Goal: Navigation & Orientation: Understand site structure

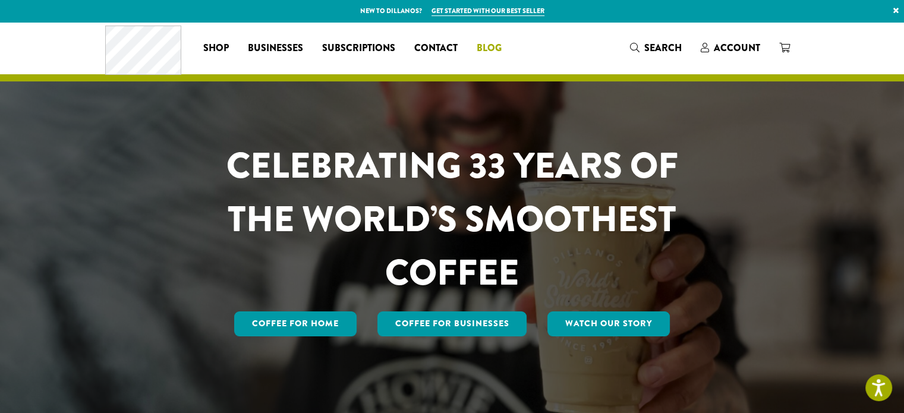
click at [499, 51] on span "Blog" at bounding box center [488, 48] width 25 height 15
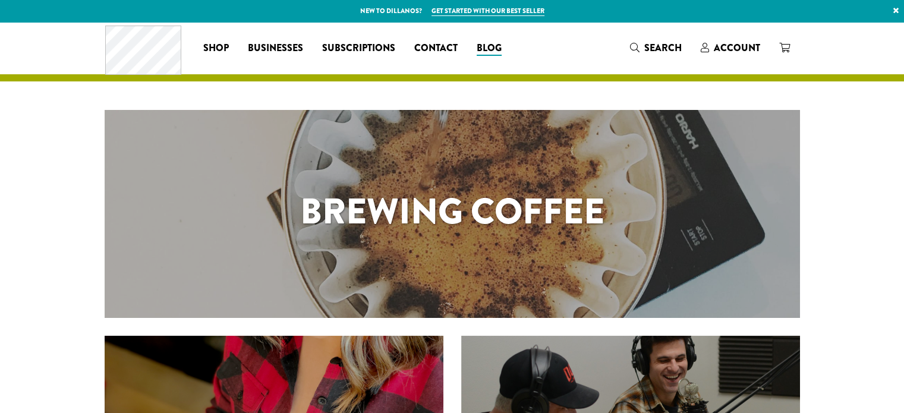
click at [439, 46] on span "Contact" at bounding box center [435, 48] width 43 height 15
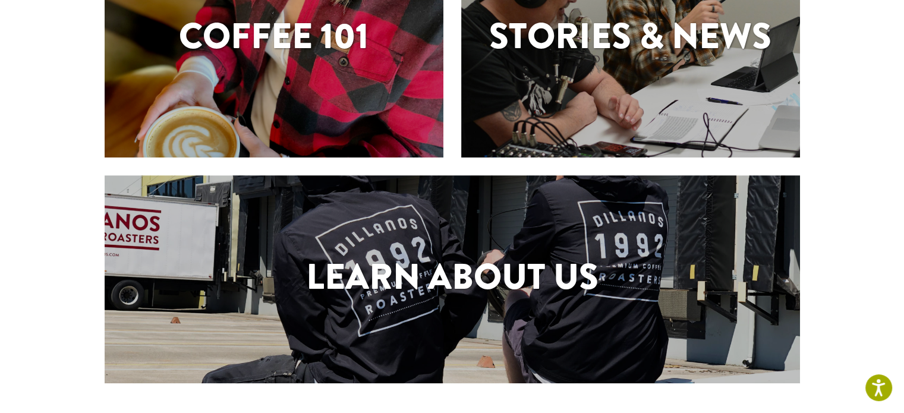
scroll to position [557, 0]
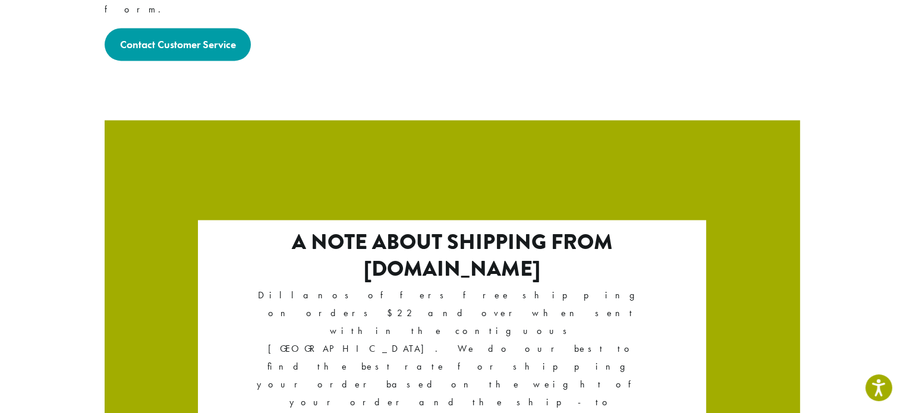
scroll to position [2096, 0]
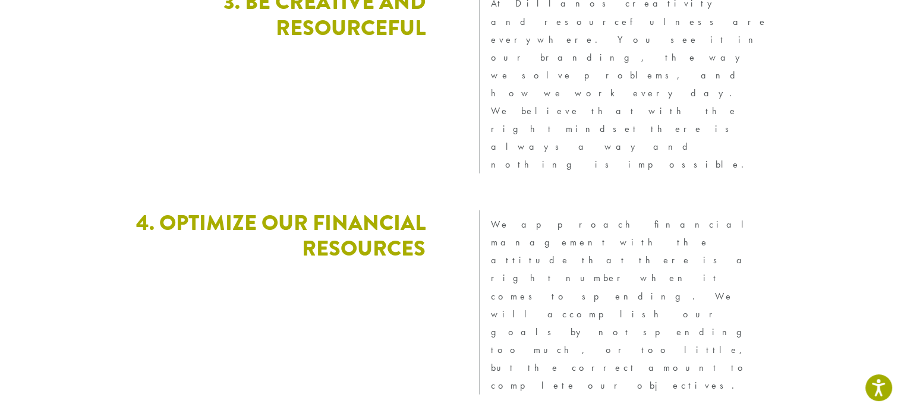
scroll to position [3267, 0]
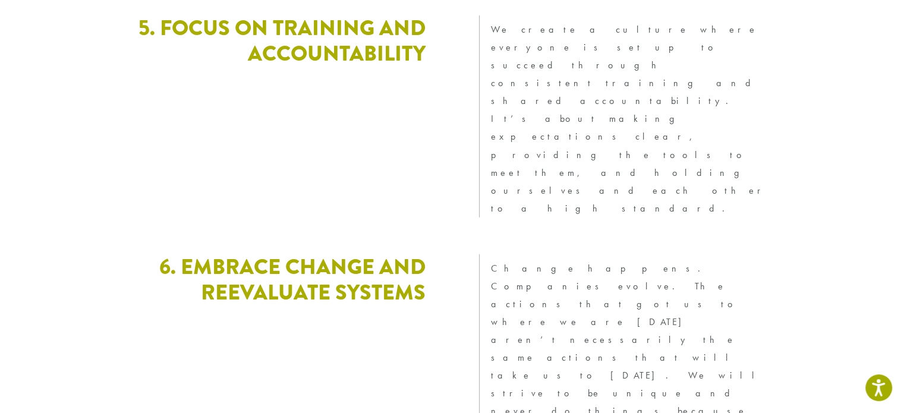
drag, startPoint x: 589, startPoint y: 206, endPoint x: 466, endPoint y: 200, distance: 122.5
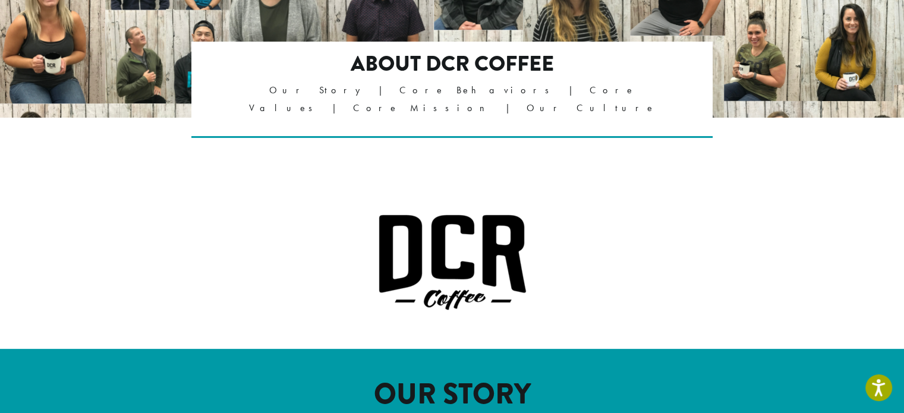
scroll to position [0, 0]
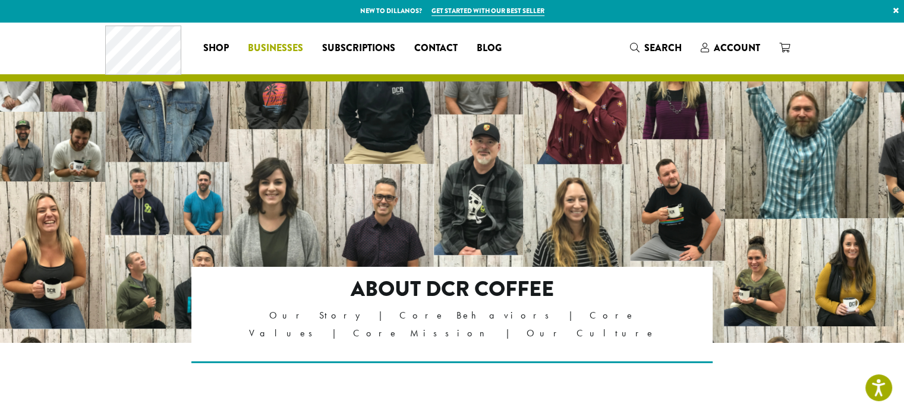
click at [266, 47] on span "Businesses" at bounding box center [275, 48] width 55 height 15
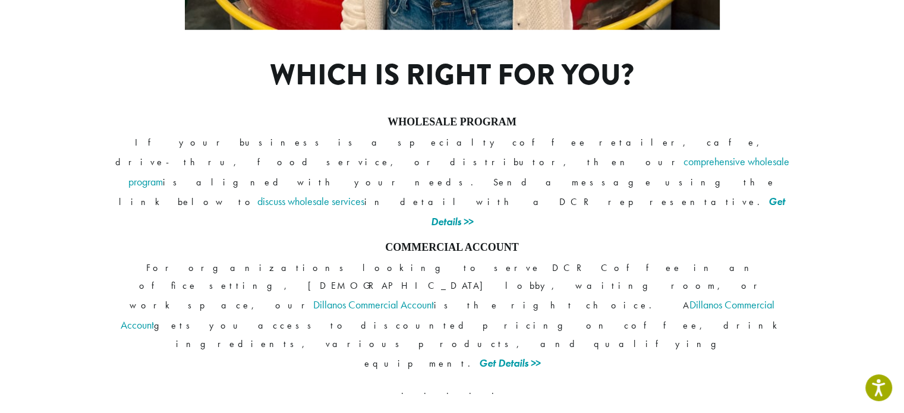
scroll to position [970, 0]
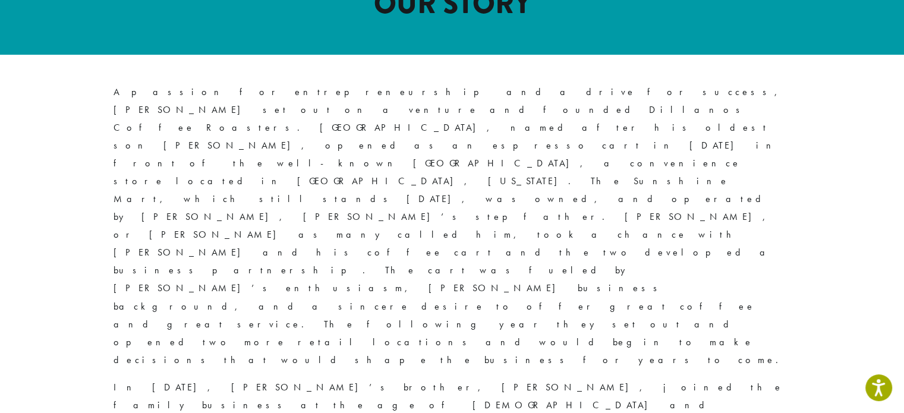
scroll to position [832, 0]
